Goal: Transaction & Acquisition: Purchase product/service

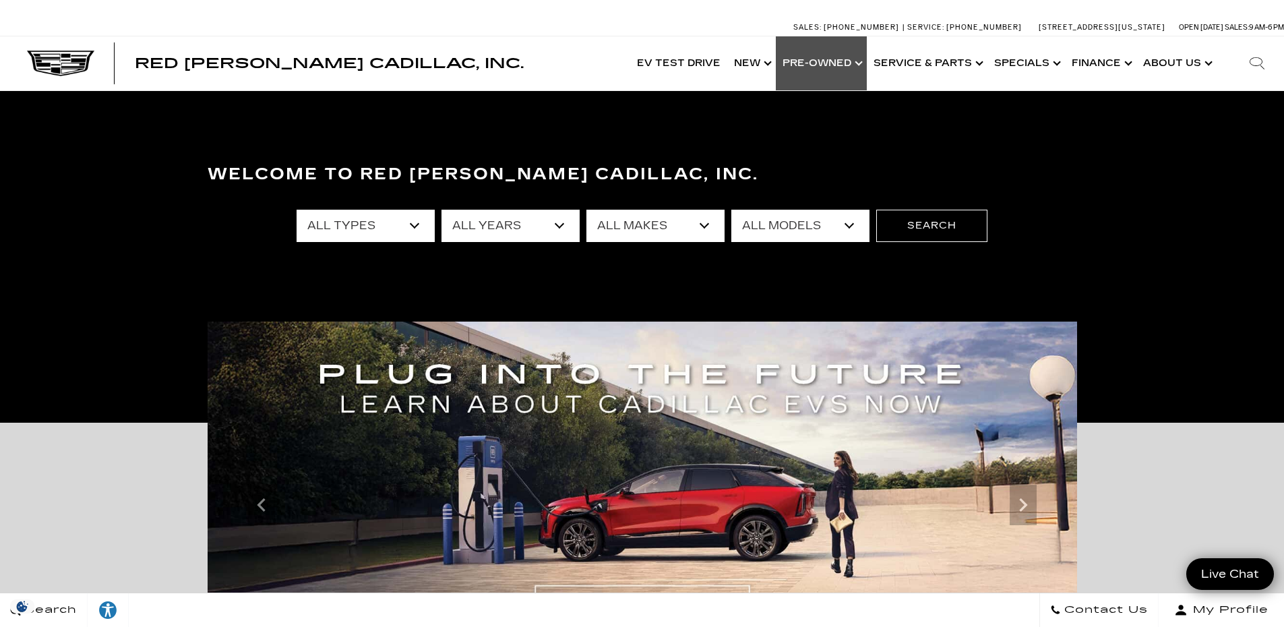
click at [808, 55] on link "Show Pre-Owned" at bounding box center [821, 63] width 91 height 54
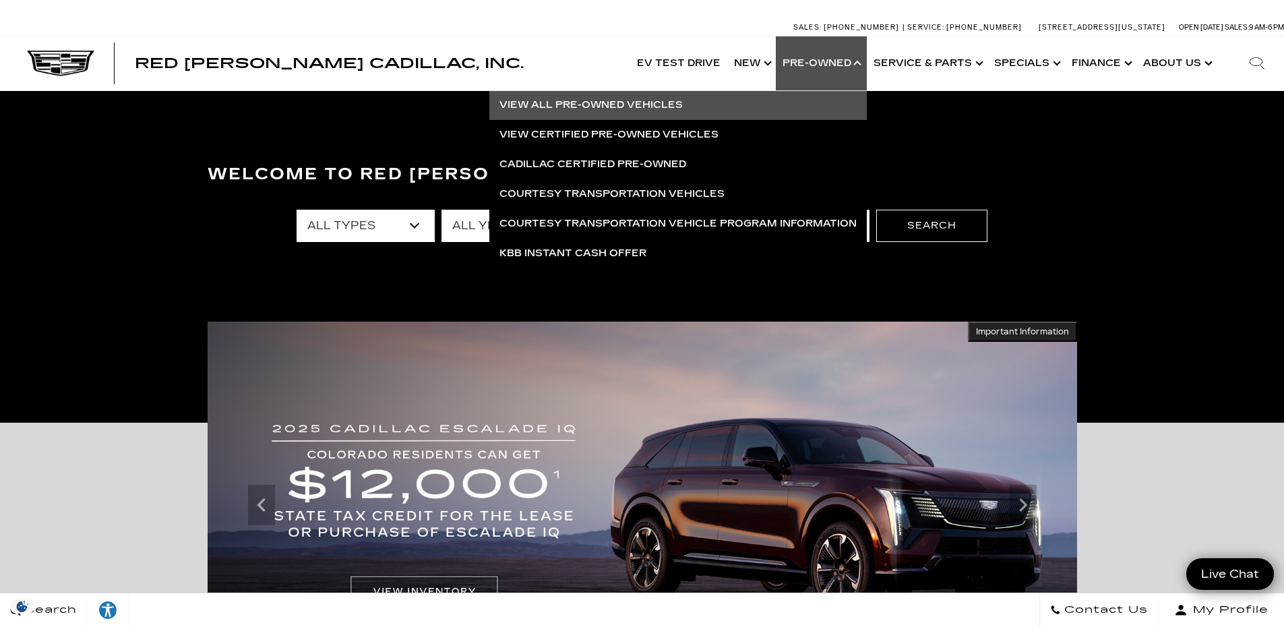
click at [607, 102] on link "View All Pre-Owned Vehicles" at bounding box center [679, 105] width 378 height 30
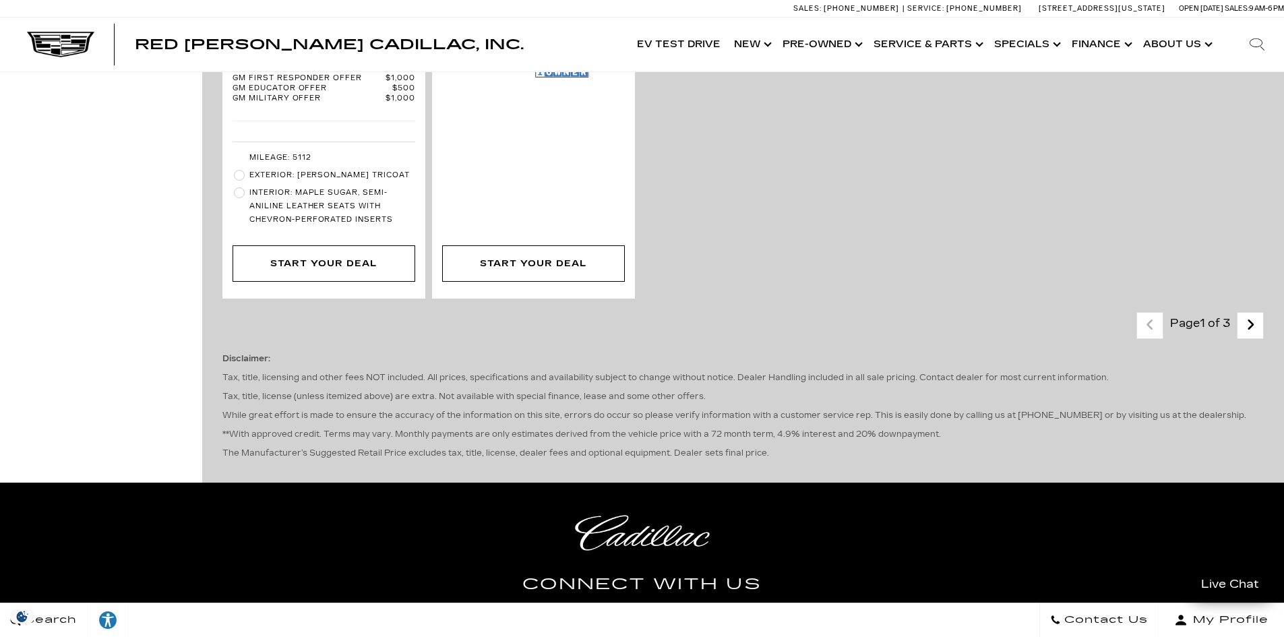
scroll to position [3371, 0]
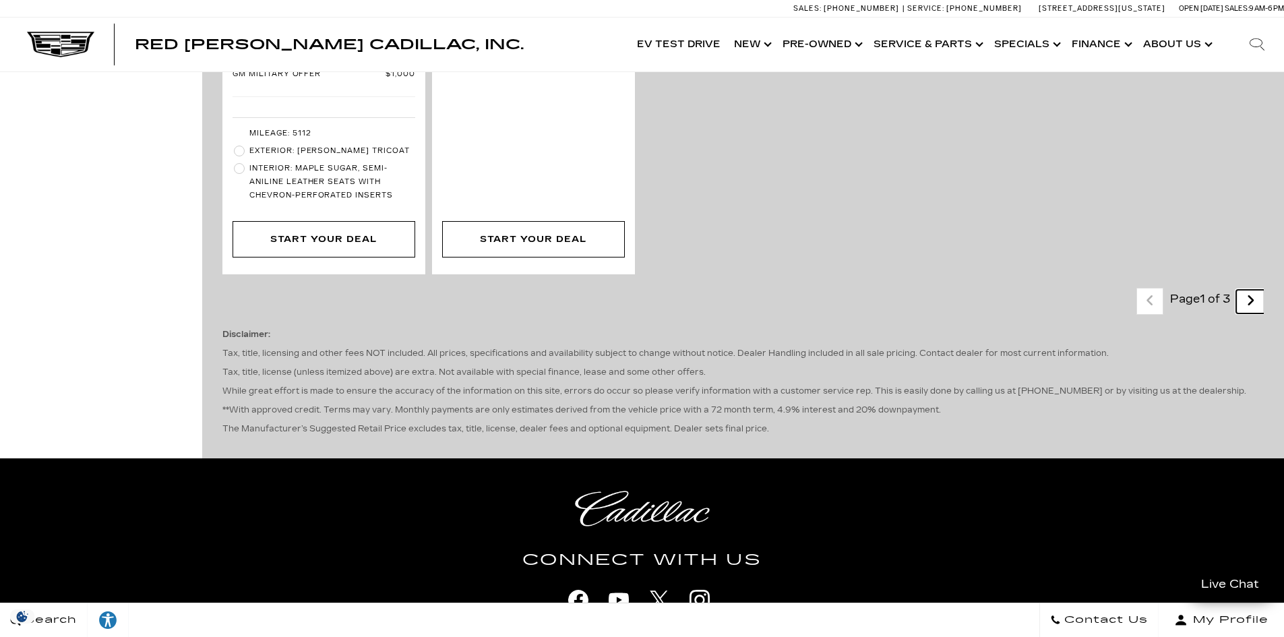
click at [1255, 290] on icon "next page" at bounding box center [1251, 301] width 9 height 22
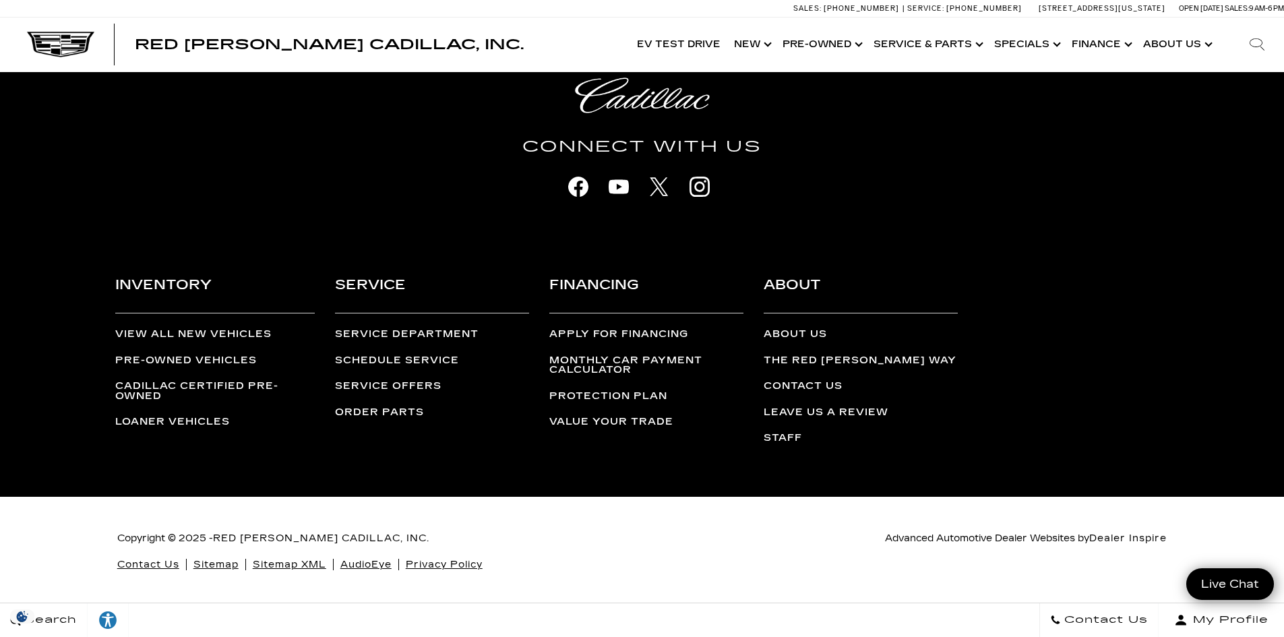
scroll to position [3099, 0]
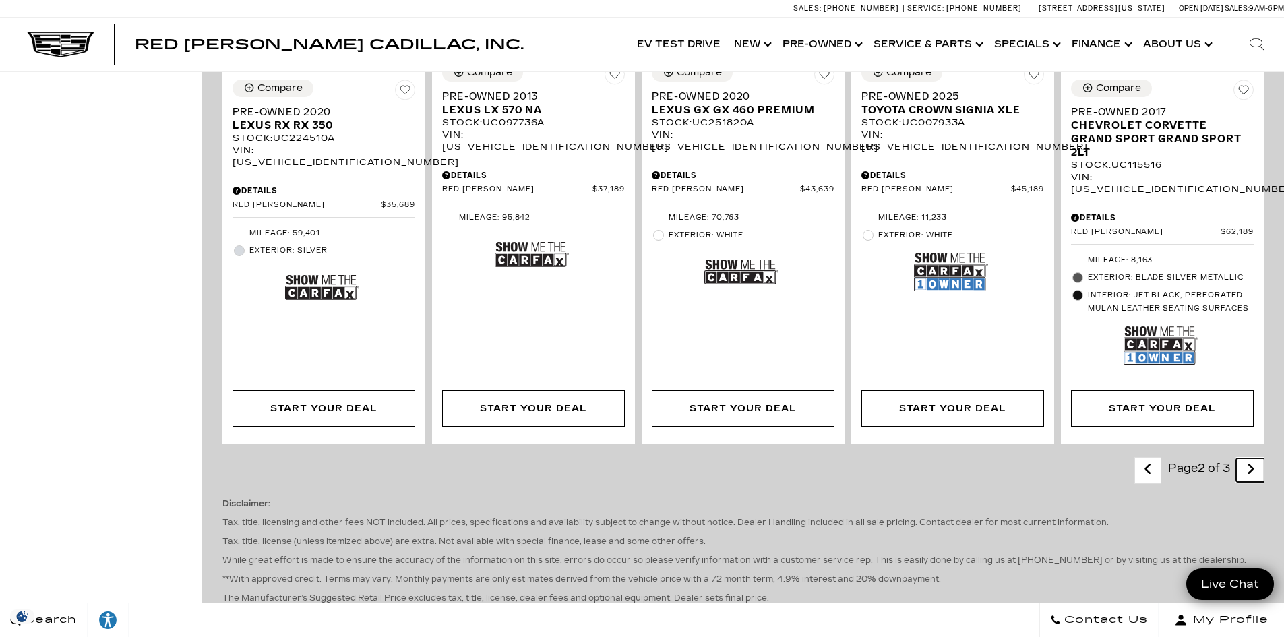
scroll to position [2360, 0]
